Goal: Find contact information: Find contact information

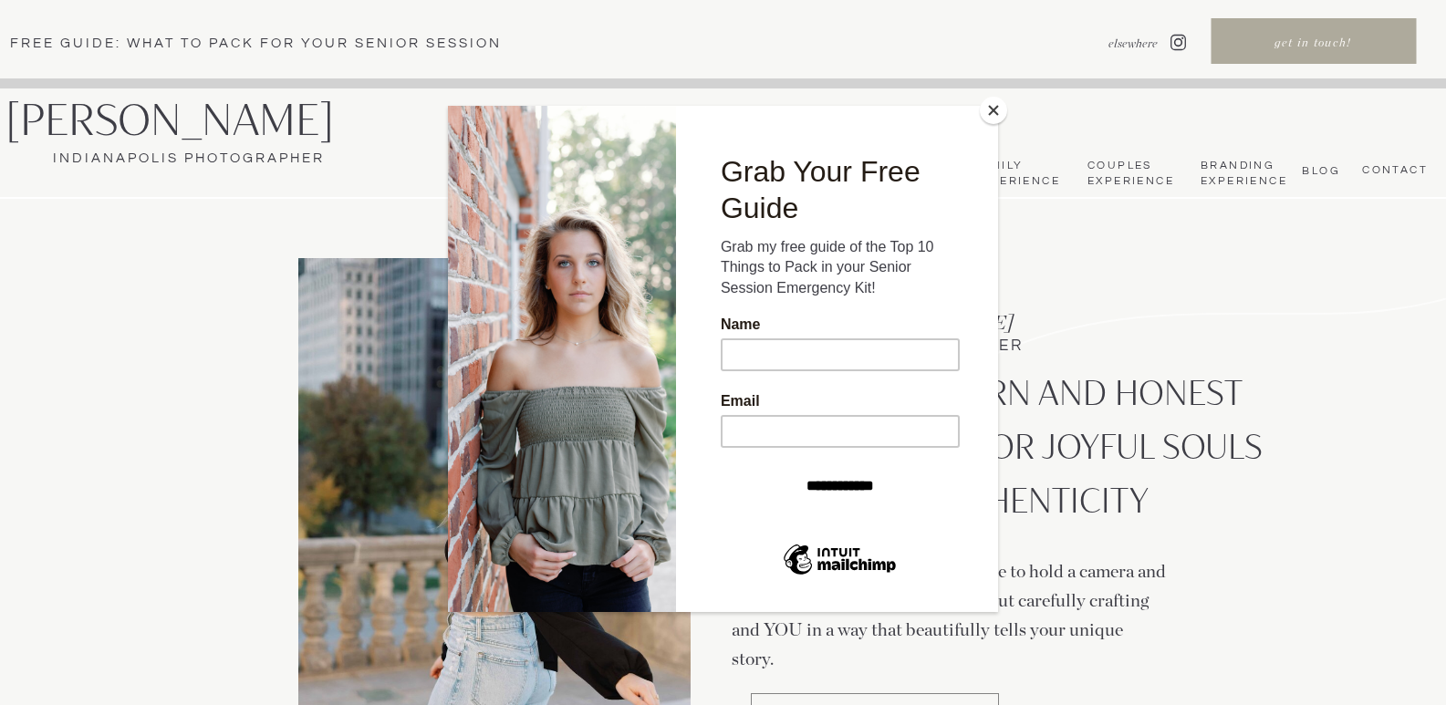
click at [994, 110] on button "Close" at bounding box center [993, 110] width 27 height 27
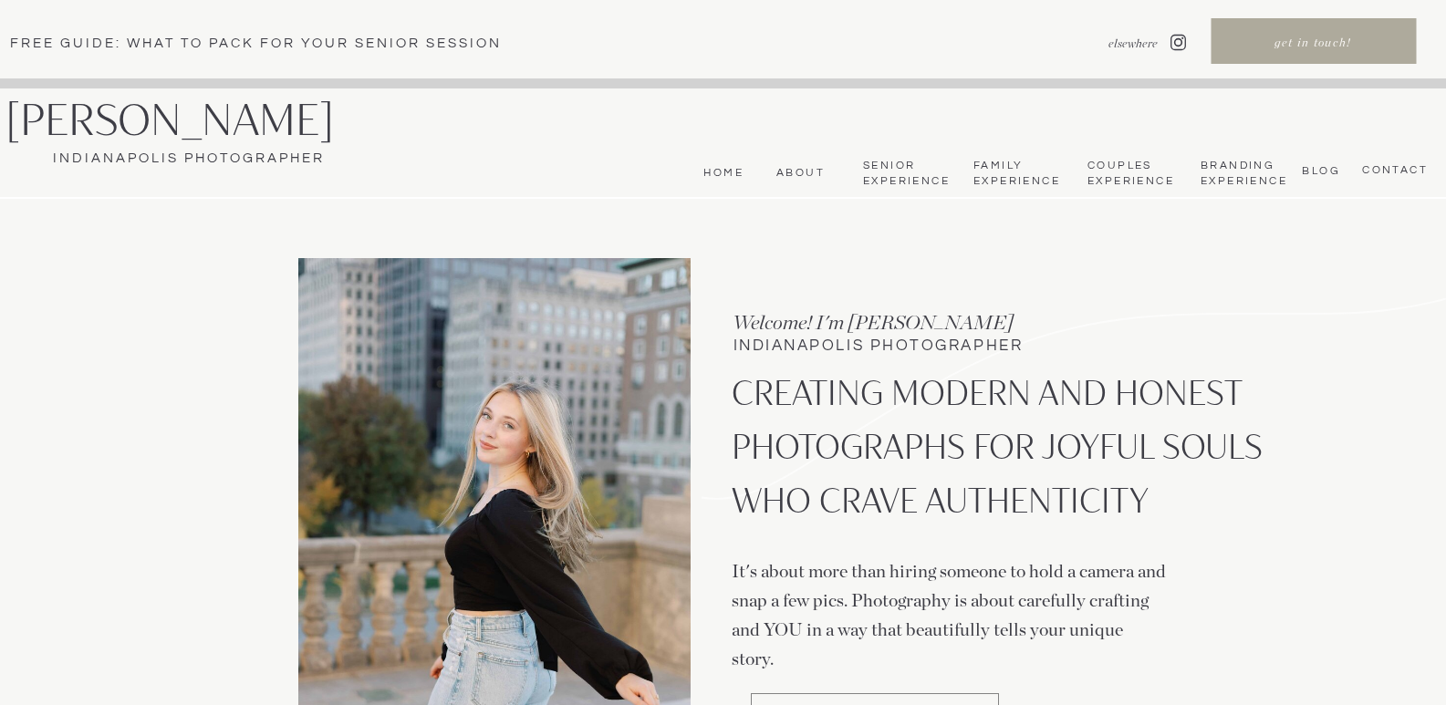
click at [1373, 174] on nav "CONTACT" at bounding box center [1392, 170] width 71 height 15
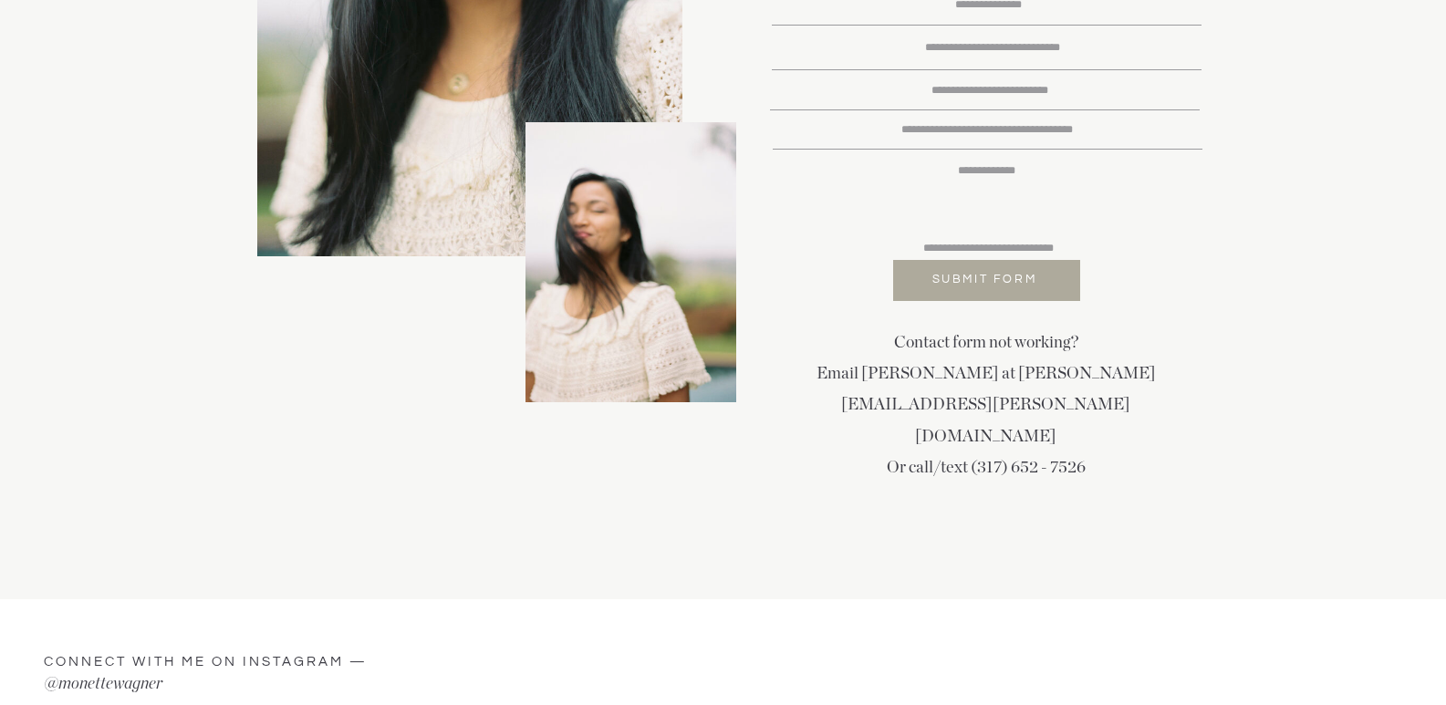
scroll to position [590, 0]
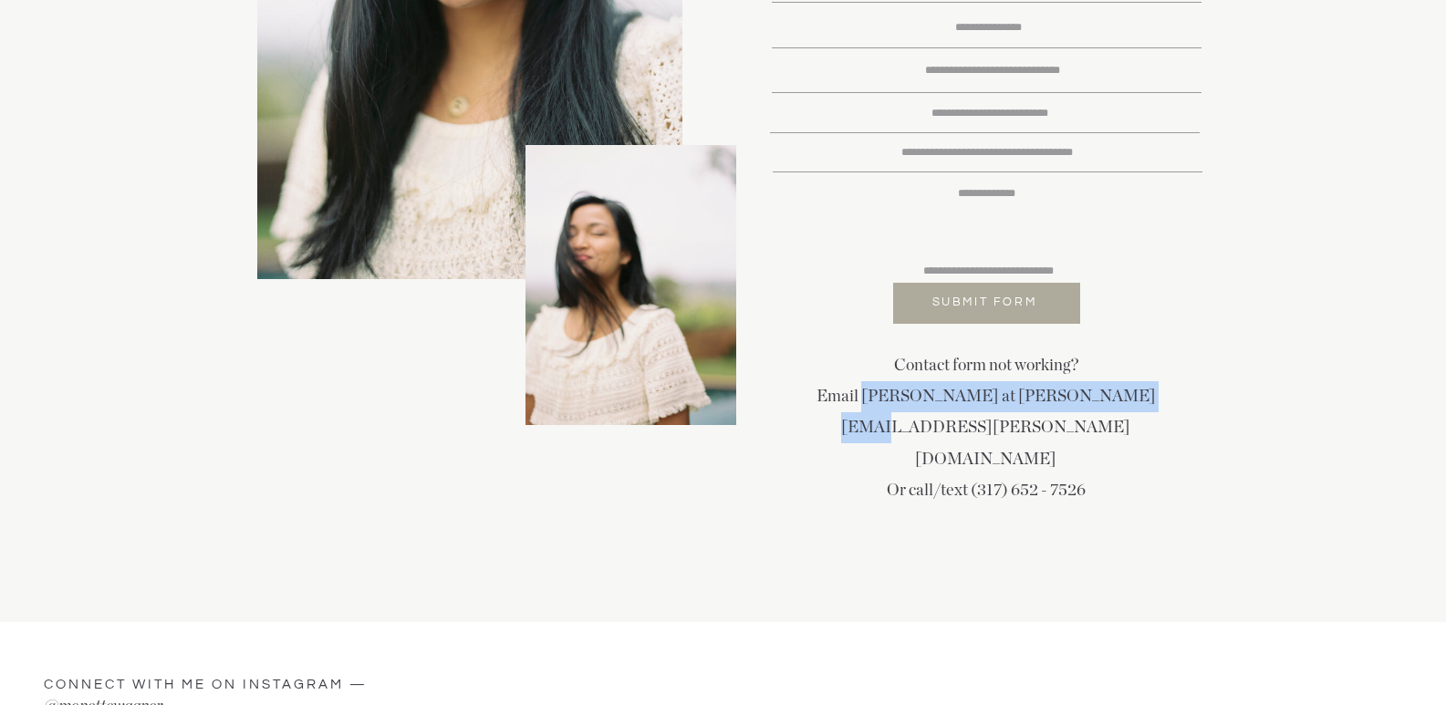
drag, startPoint x: 1138, startPoint y: 397, endPoint x: 869, endPoint y: 387, distance: 269.3
click at [869, 387] on p "Contact form not working? Email [PERSON_NAME] at [PERSON_NAME][EMAIL_ADDRESS][P…" at bounding box center [986, 406] width 414 height 112
copy p "[PERSON_NAME] at [PERSON_NAME][EMAIL_ADDRESS][PERSON_NAME][DOMAIN_NAME]"
